Goal: Task Accomplishment & Management: Use online tool/utility

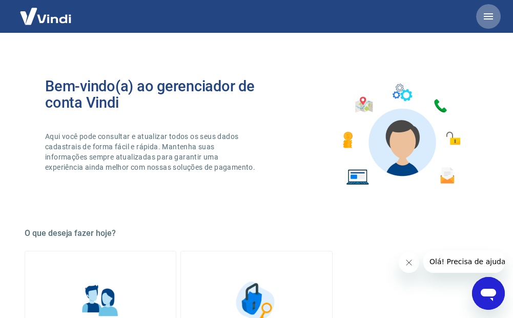
click at [492, 19] on icon "button" at bounding box center [488, 16] width 9 height 6
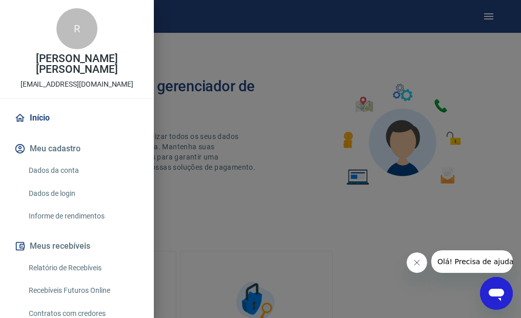
click at [88, 285] on link "Recebíveis Futuros Online" at bounding box center [83, 290] width 117 height 21
